Goal: Transaction & Acquisition: Purchase product/service

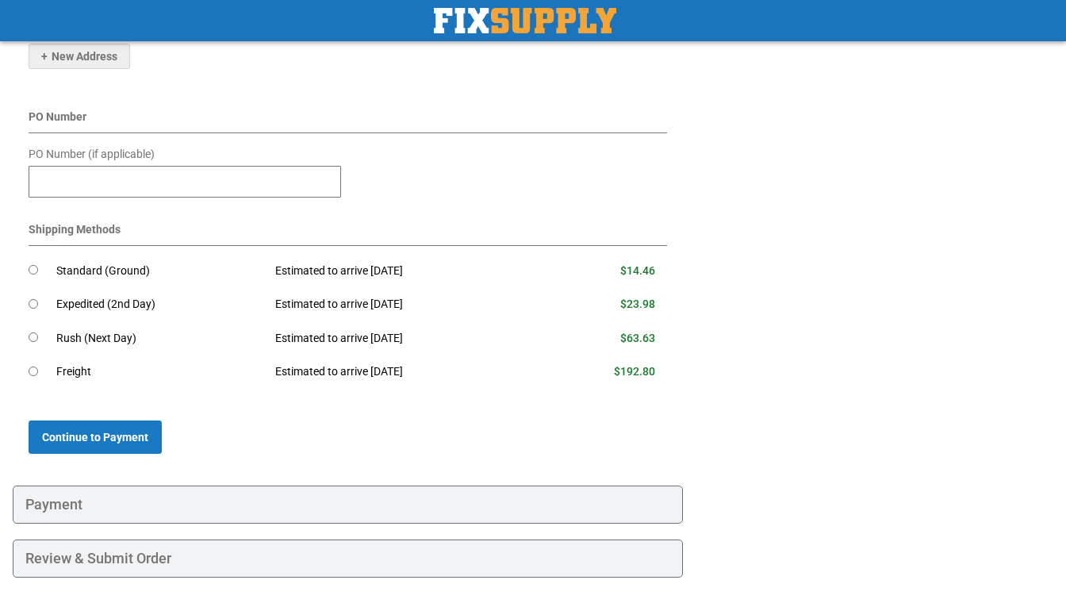
scroll to position [508, 0]
click at [121, 431] on span "Continue to Payment" at bounding box center [95, 437] width 106 height 13
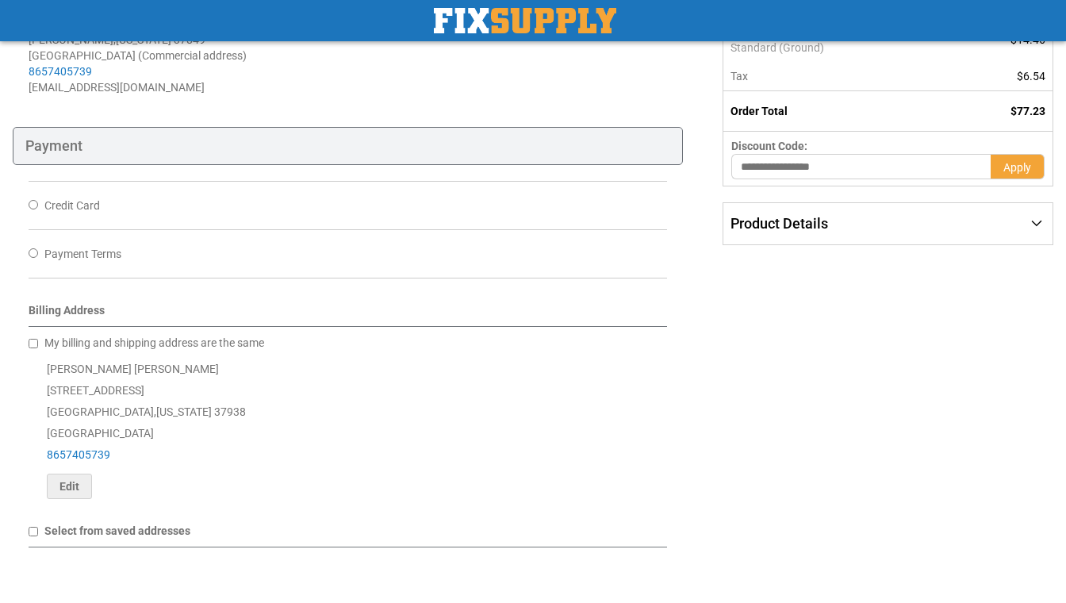
scroll to position [268, 0]
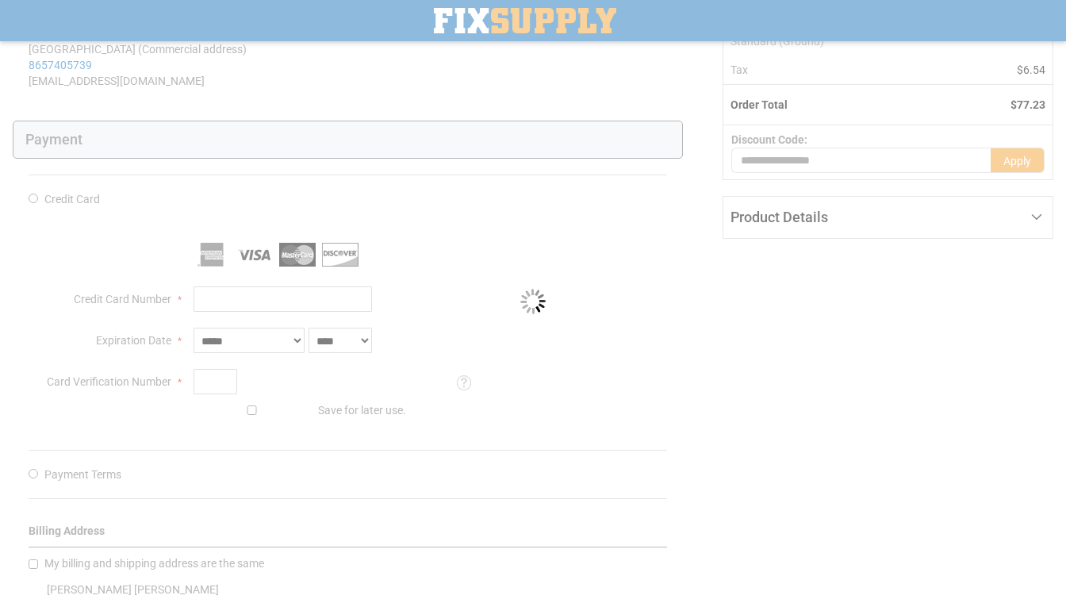
click at [198, 296] on div "Please wait..." at bounding box center [533, 301] width 1066 height 603
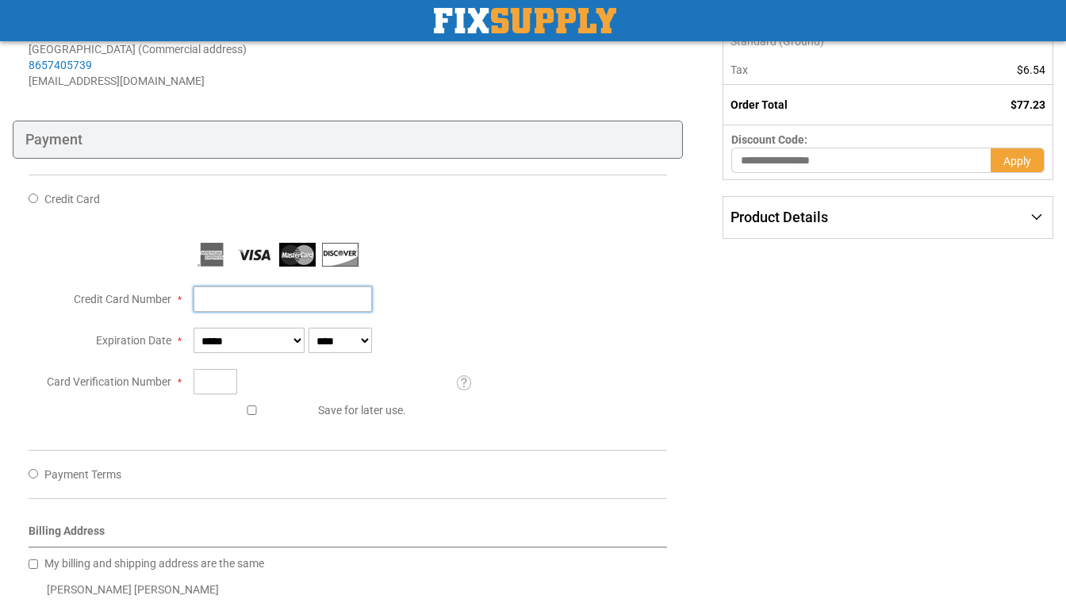
click at [224, 301] on input "Credit Card Number" at bounding box center [283, 298] width 178 height 25
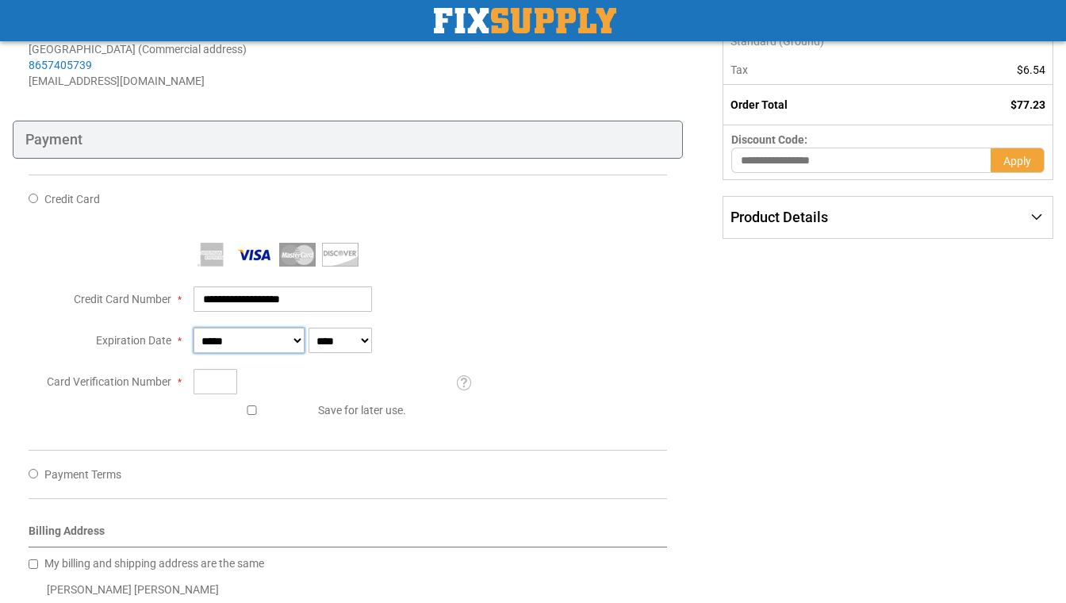
type input "**********"
select select "*"
select select "****"
click at [223, 378] on input "Card Verification Number" at bounding box center [216, 381] width 44 height 25
type input "***"
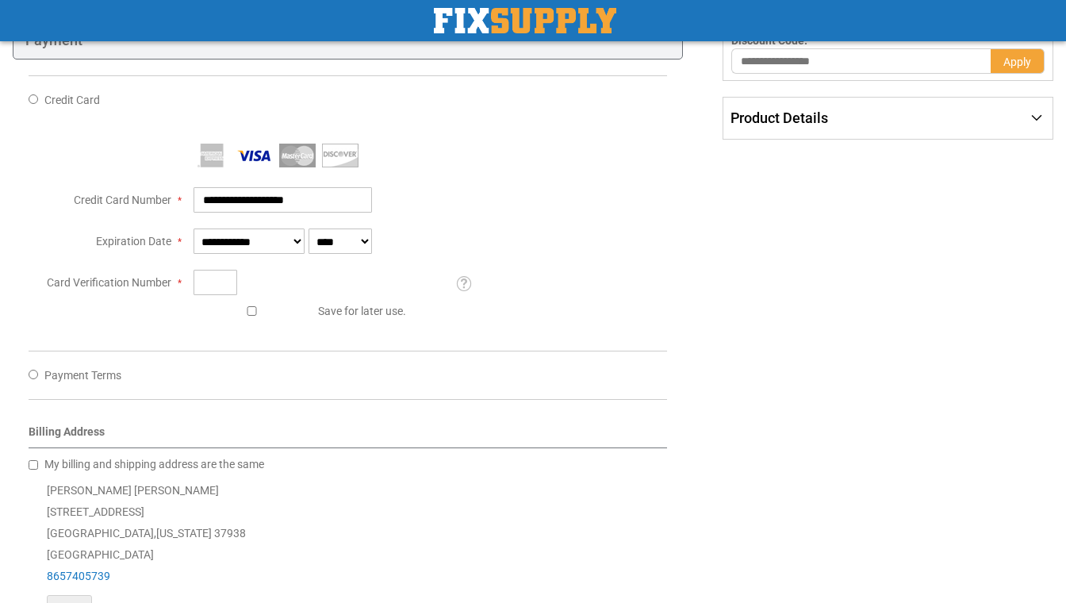
scroll to position [384, 0]
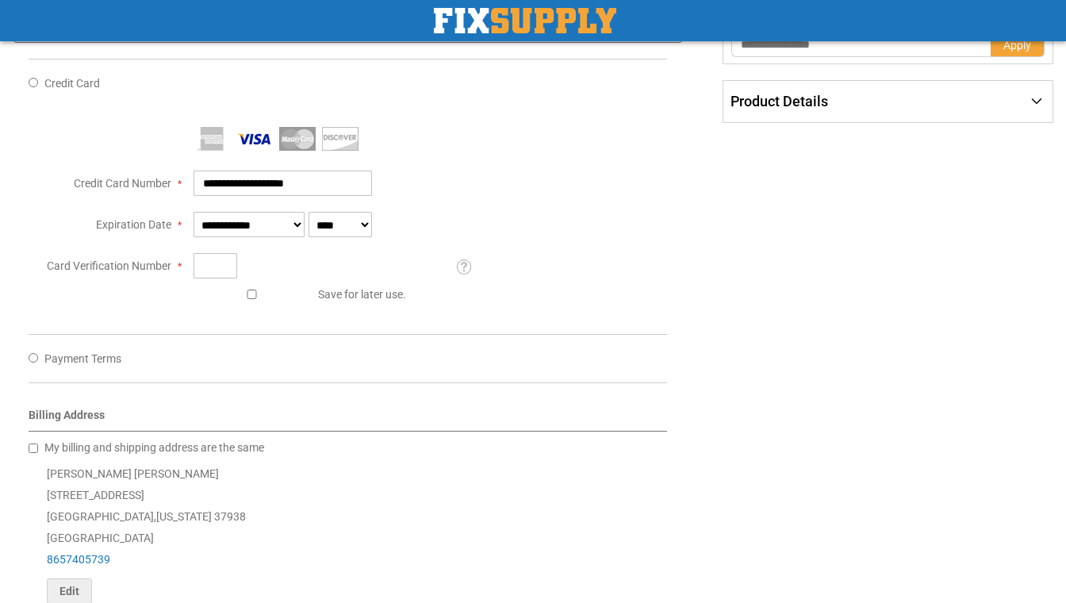
click at [94, 365] on span "Payment Terms" at bounding box center [82, 358] width 77 height 13
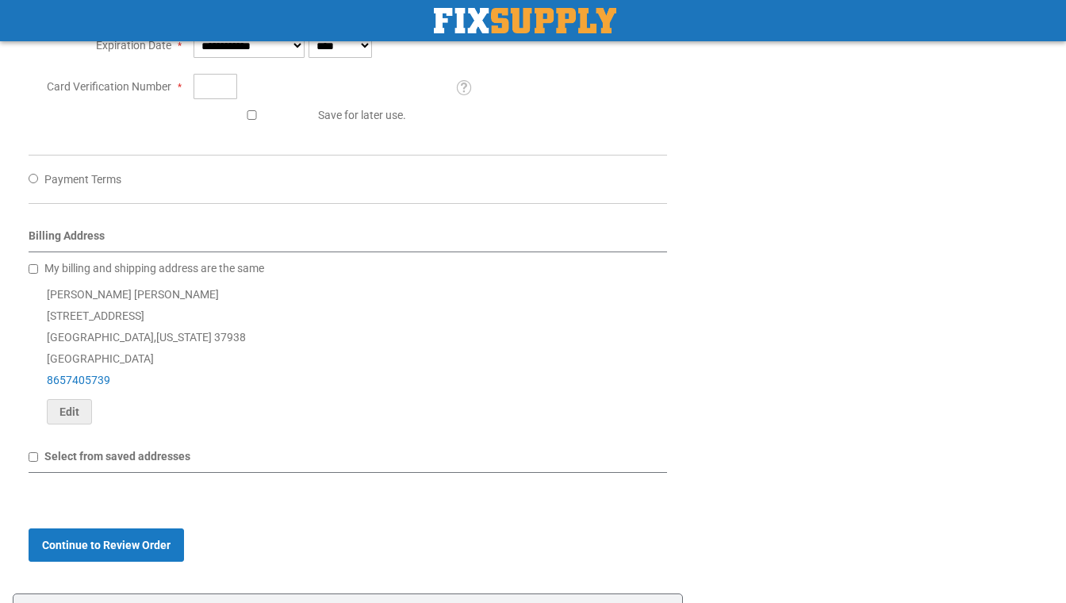
scroll to position [569, 0]
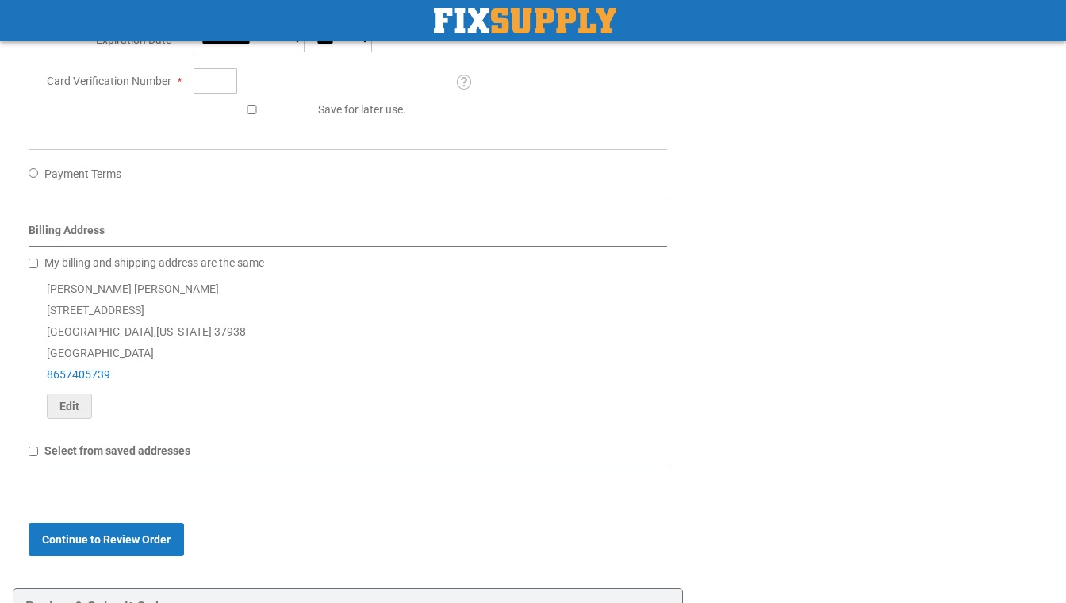
click at [140, 466] on div "Select from saved addresses" at bounding box center [348, 455] width 638 height 25
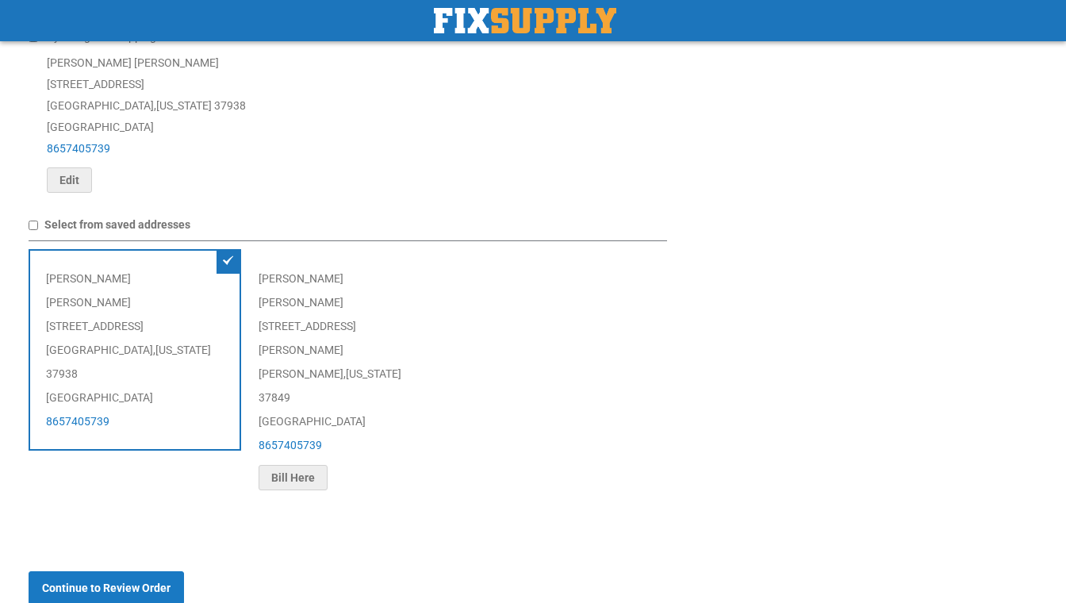
scroll to position [801, 0]
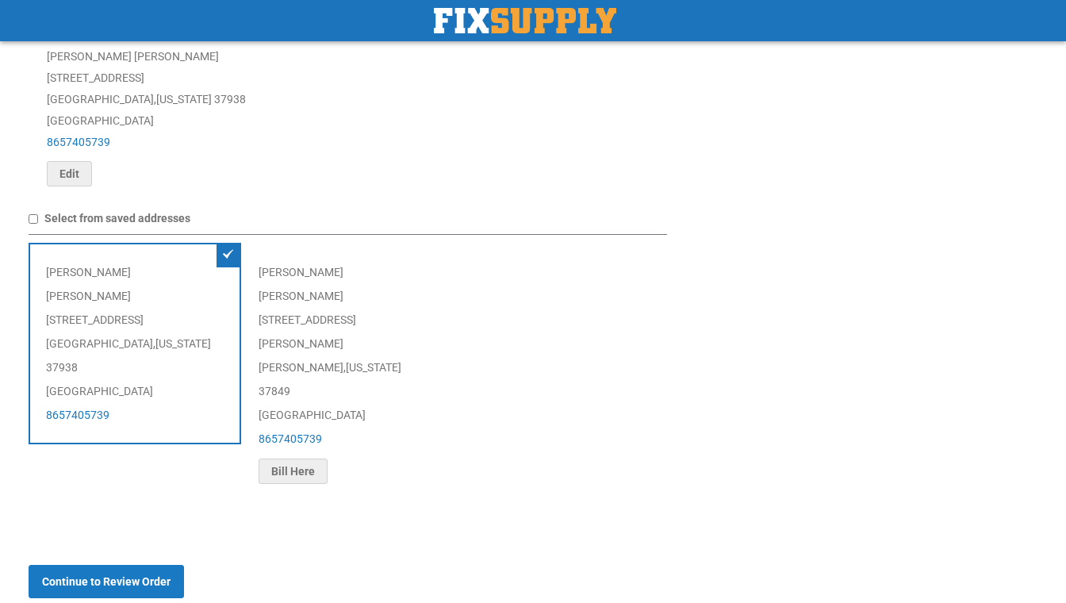
click at [145, 344] on div "[PERSON_NAME] [STREET_ADDRESS][US_STATE] 8657405739" at bounding box center [135, 343] width 213 height 201
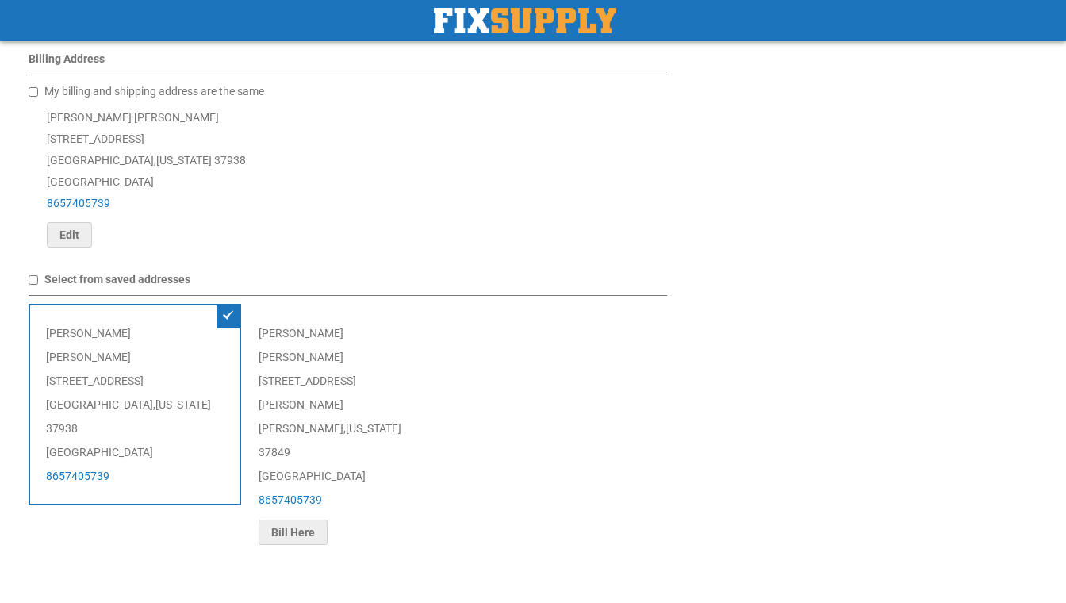
scroll to position [651, 0]
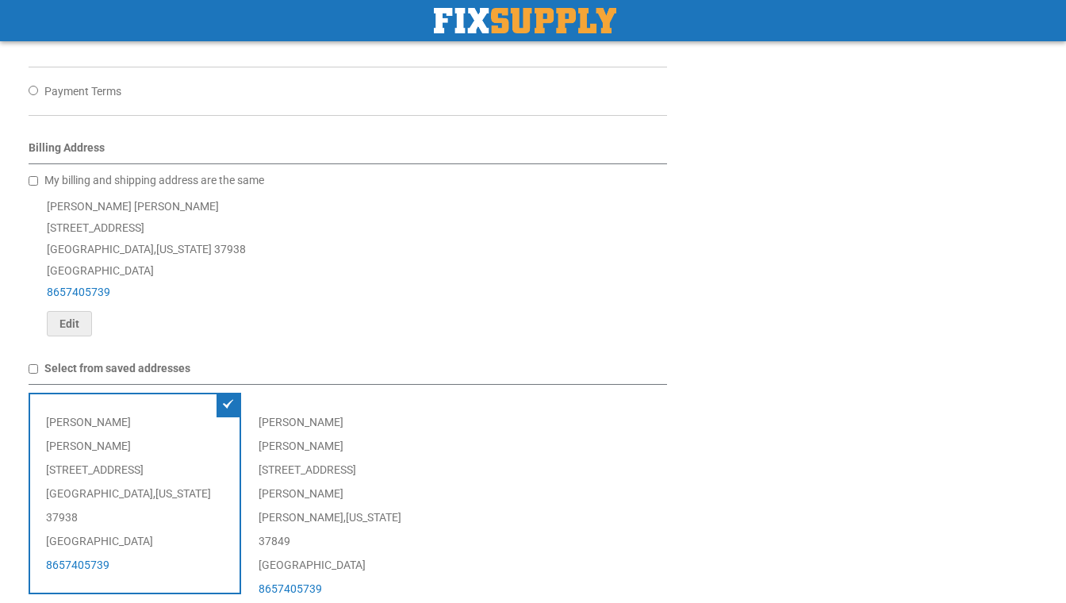
click at [155, 487] on span "[US_STATE]" at bounding box center [183, 493] width 56 height 13
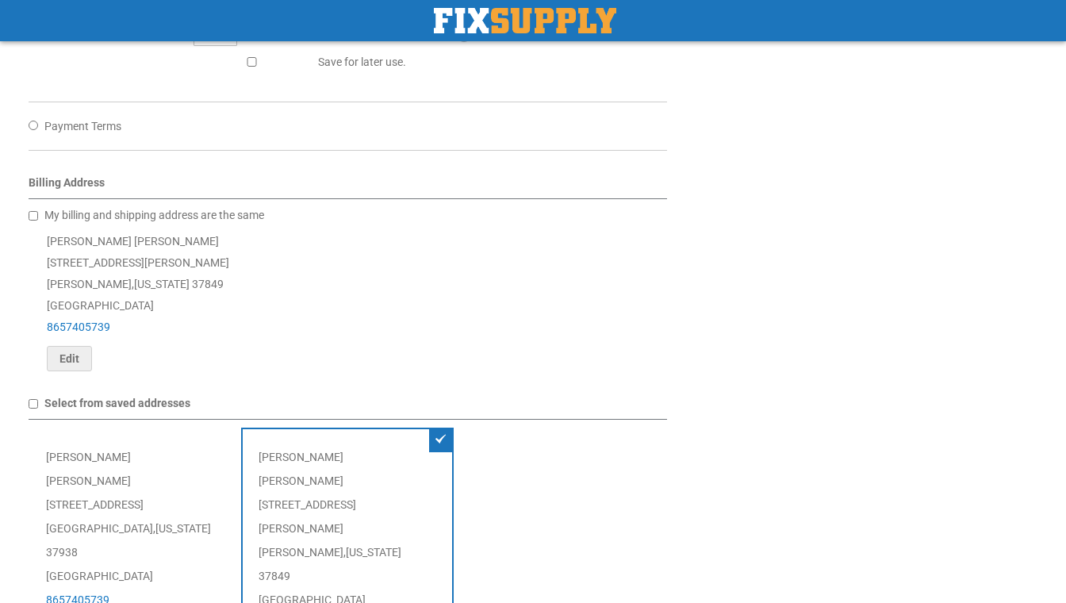
scroll to position [662, 0]
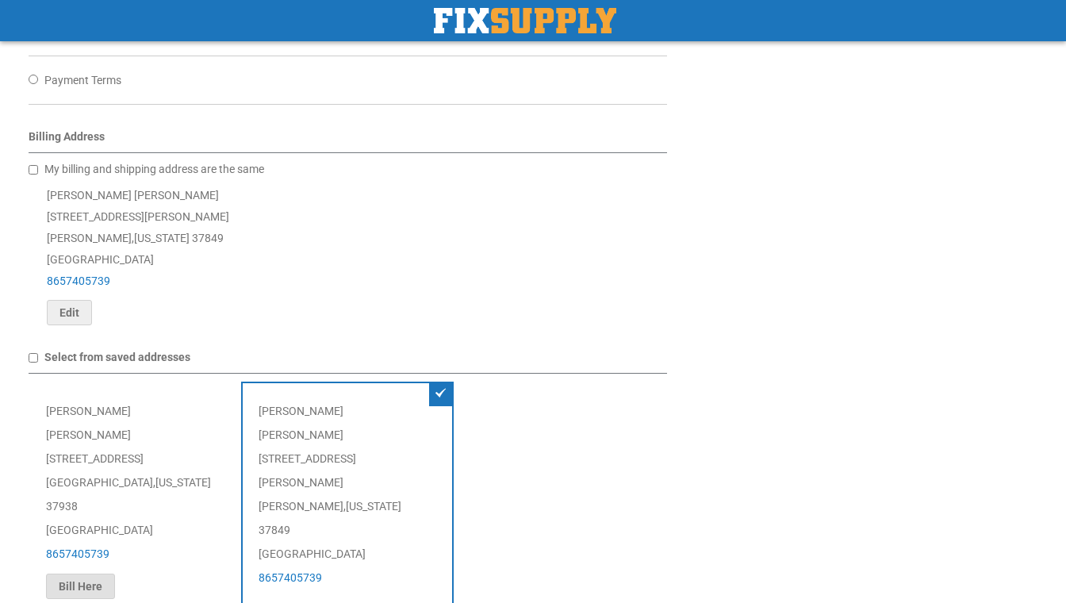
click at [92, 580] on span "Bill Here" at bounding box center [81, 586] width 44 height 13
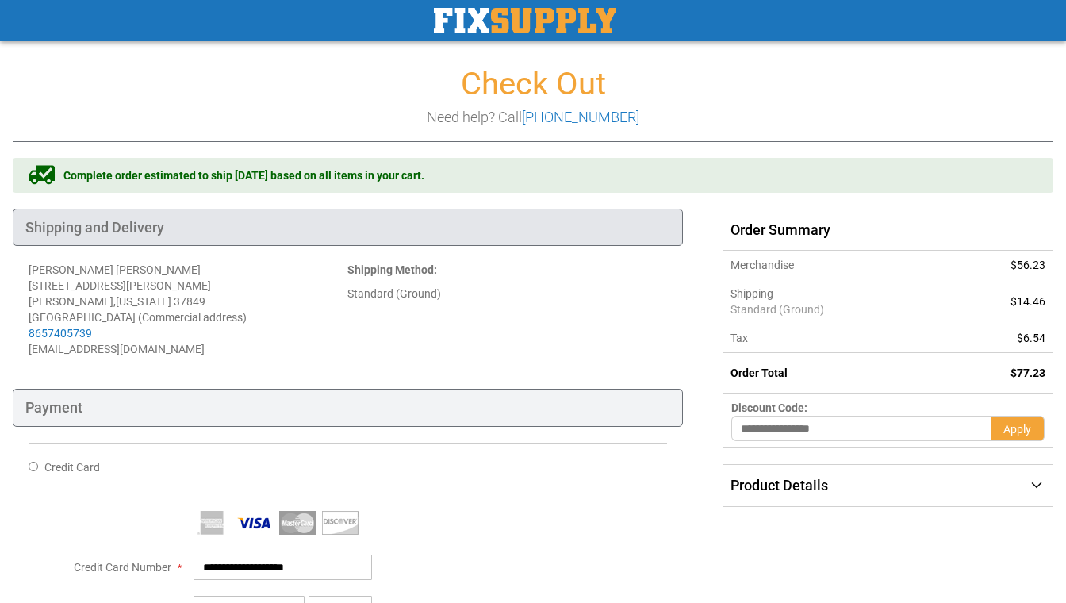
scroll to position [0, 0]
click at [113, 219] on div "Shipping and Delivery" at bounding box center [348, 228] width 670 height 38
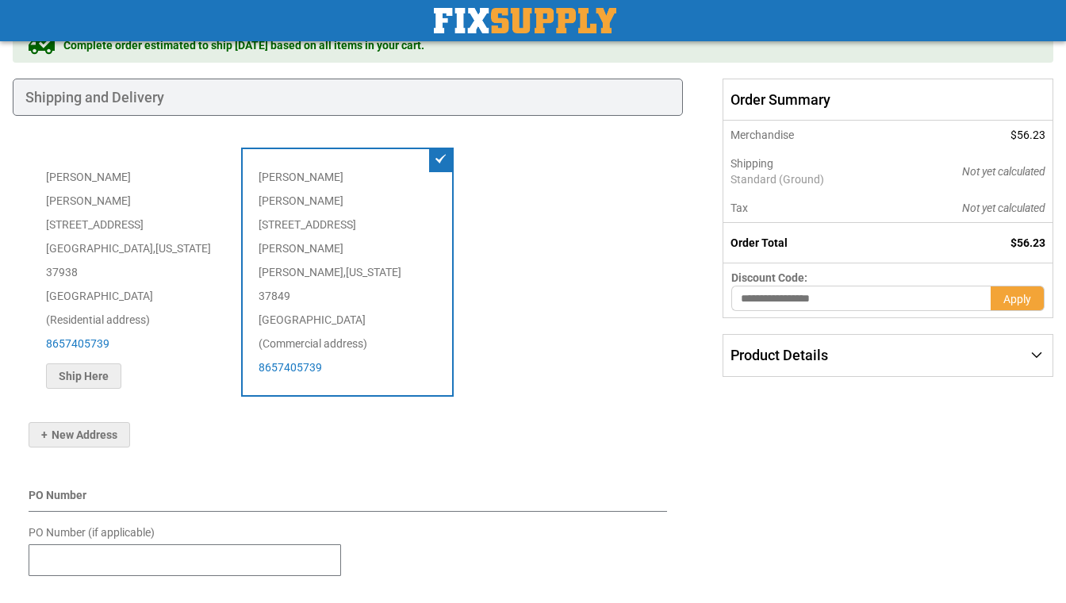
scroll to position [3, 0]
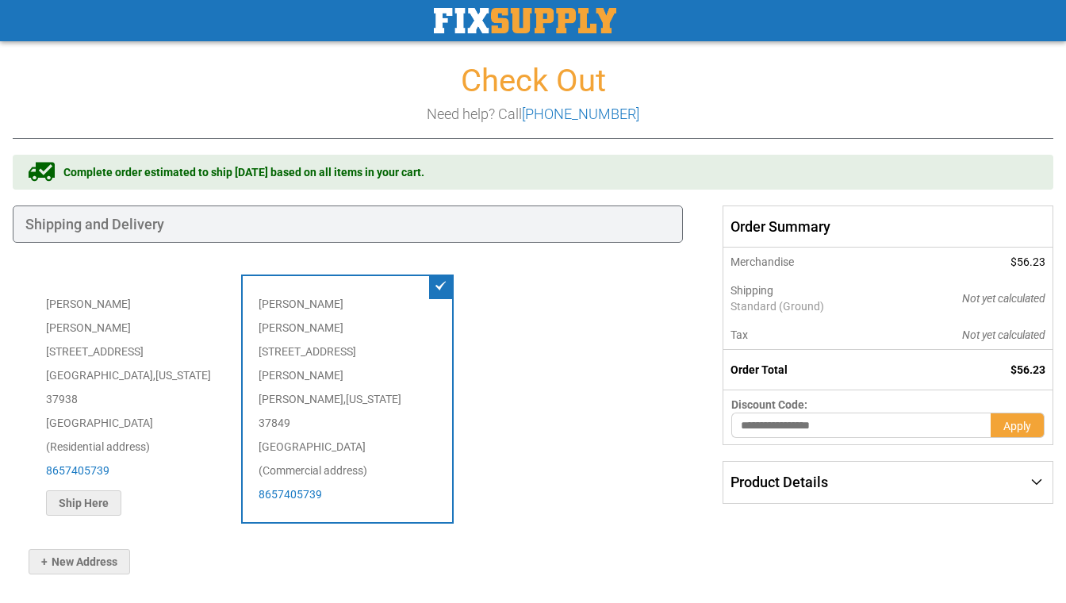
click at [125, 338] on div "[PERSON_NAME] [STREET_ADDRESS][US_STATE] (Residential address) 8657405739 Edit …" at bounding box center [135, 403] width 213 height 259
click at [95, 496] on span "Ship Here" at bounding box center [84, 502] width 50 height 13
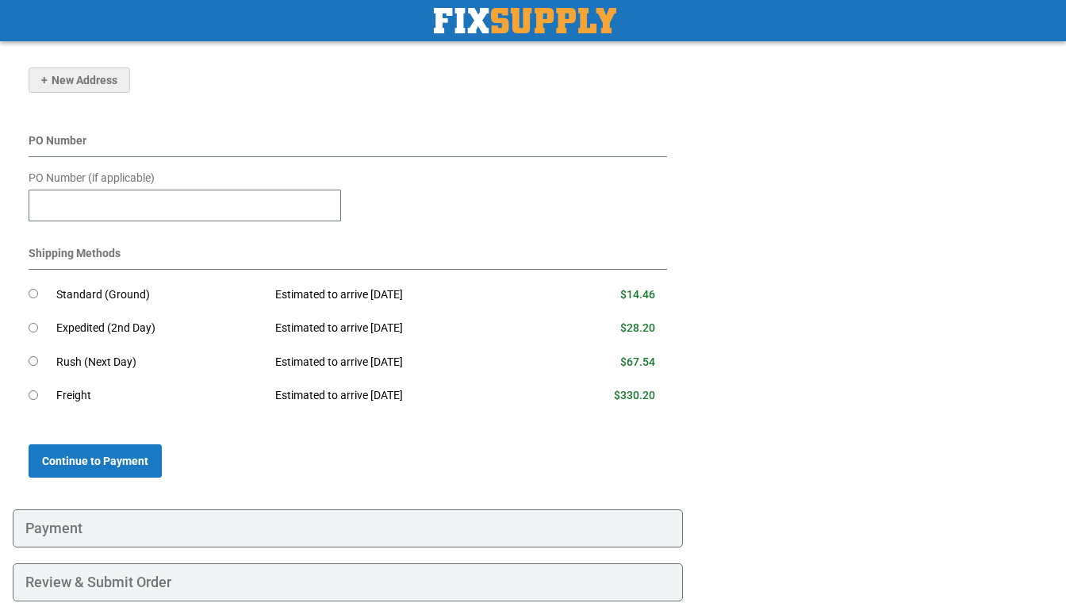
scroll to position [508, 0]
click at [102, 510] on div "Payment" at bounding box center [348, 529] width 670 height 38
click at [82, 455] on span "Continue to Payment" at bounding box center [95, 461] width 106 height 13
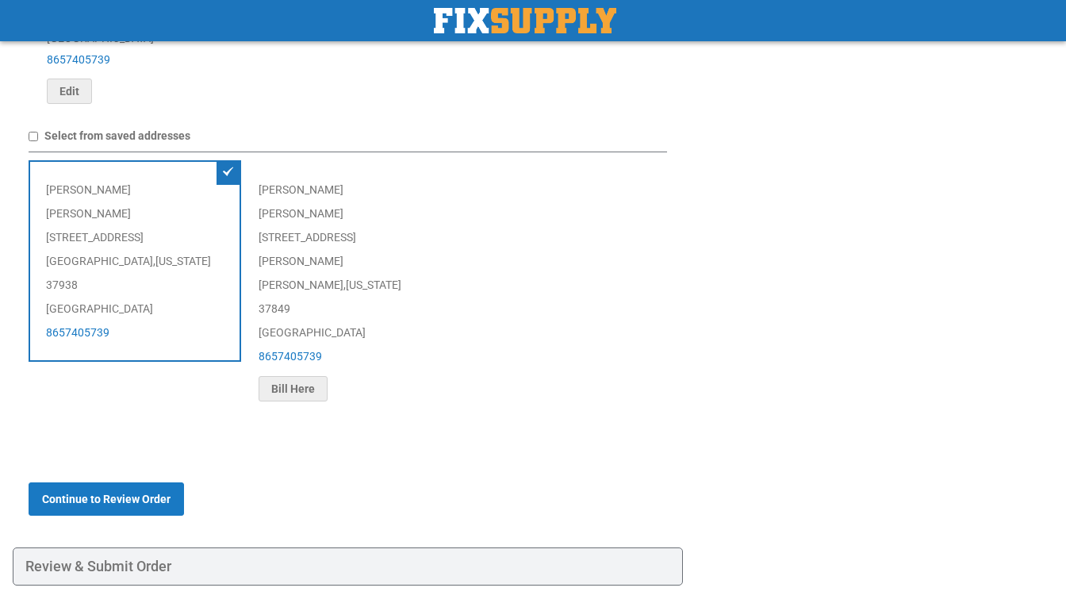
scroll to position [883, 0]
click at [139, 493] on span "Continue to Review Order" at bounding box center [106, 499] width 128 height 13
